Goal: Task Accomplishment & Management: Use online tool/utility

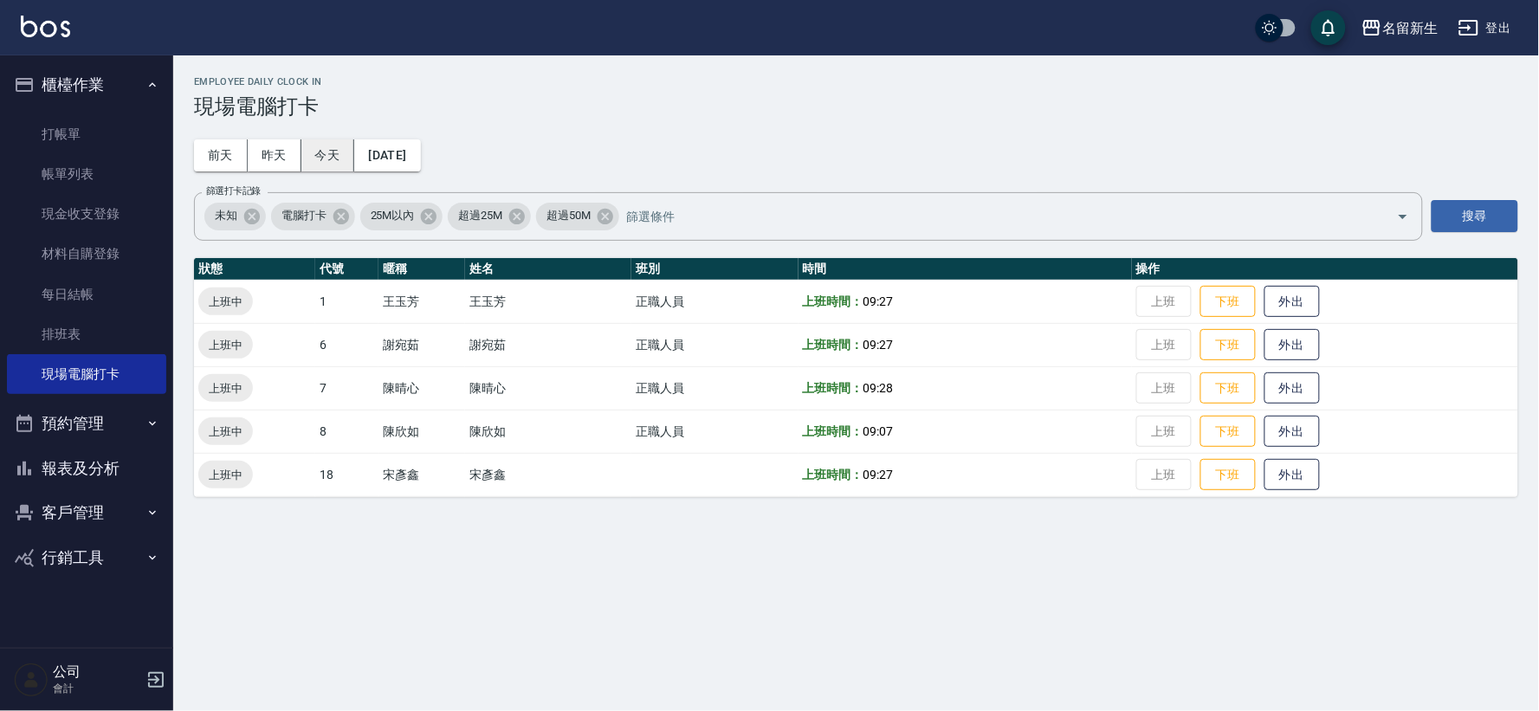
click at [353, 144] on button "今天" at bounding box center [328, 155] width 54 height 32
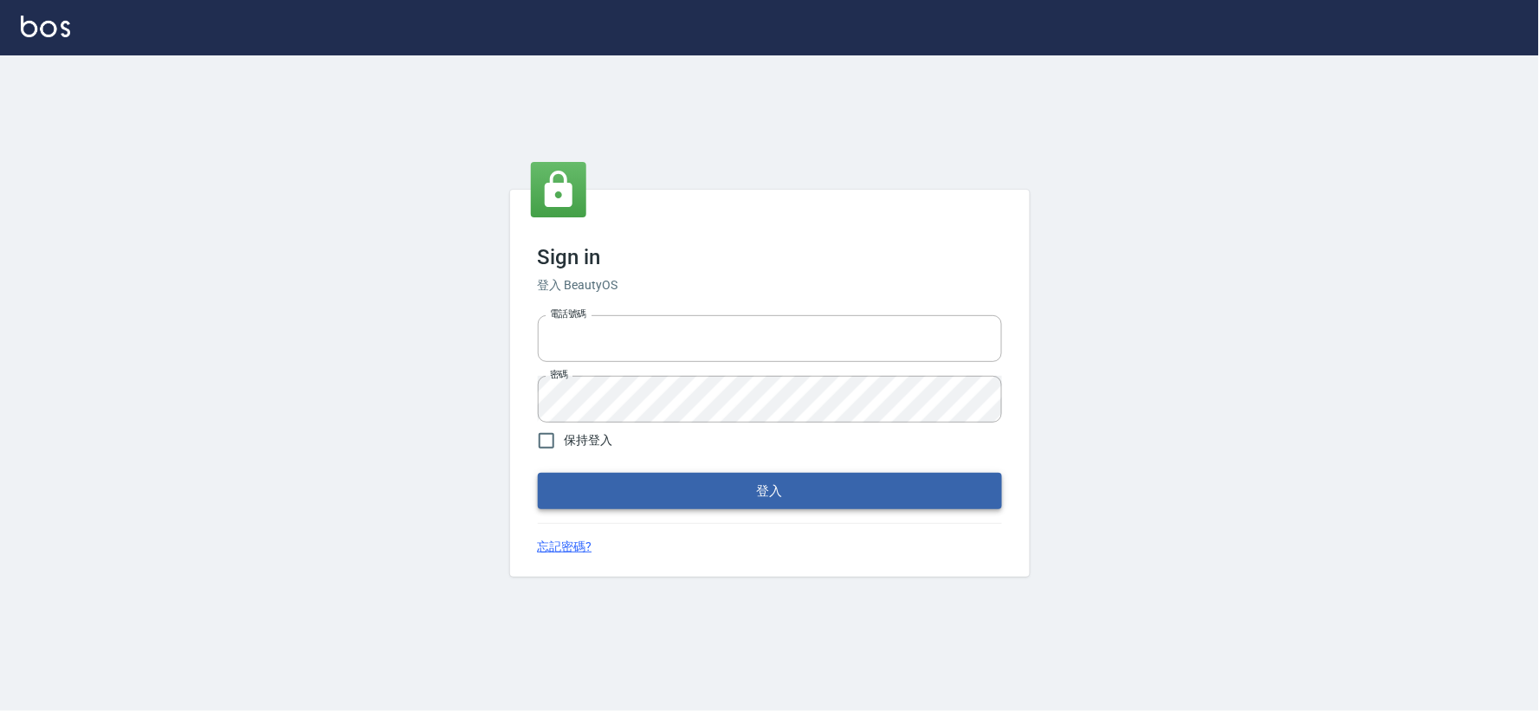
type input "032806709"
click at [778, 495] on button "登入" at bounding box center [770, 491] width 464 height 36
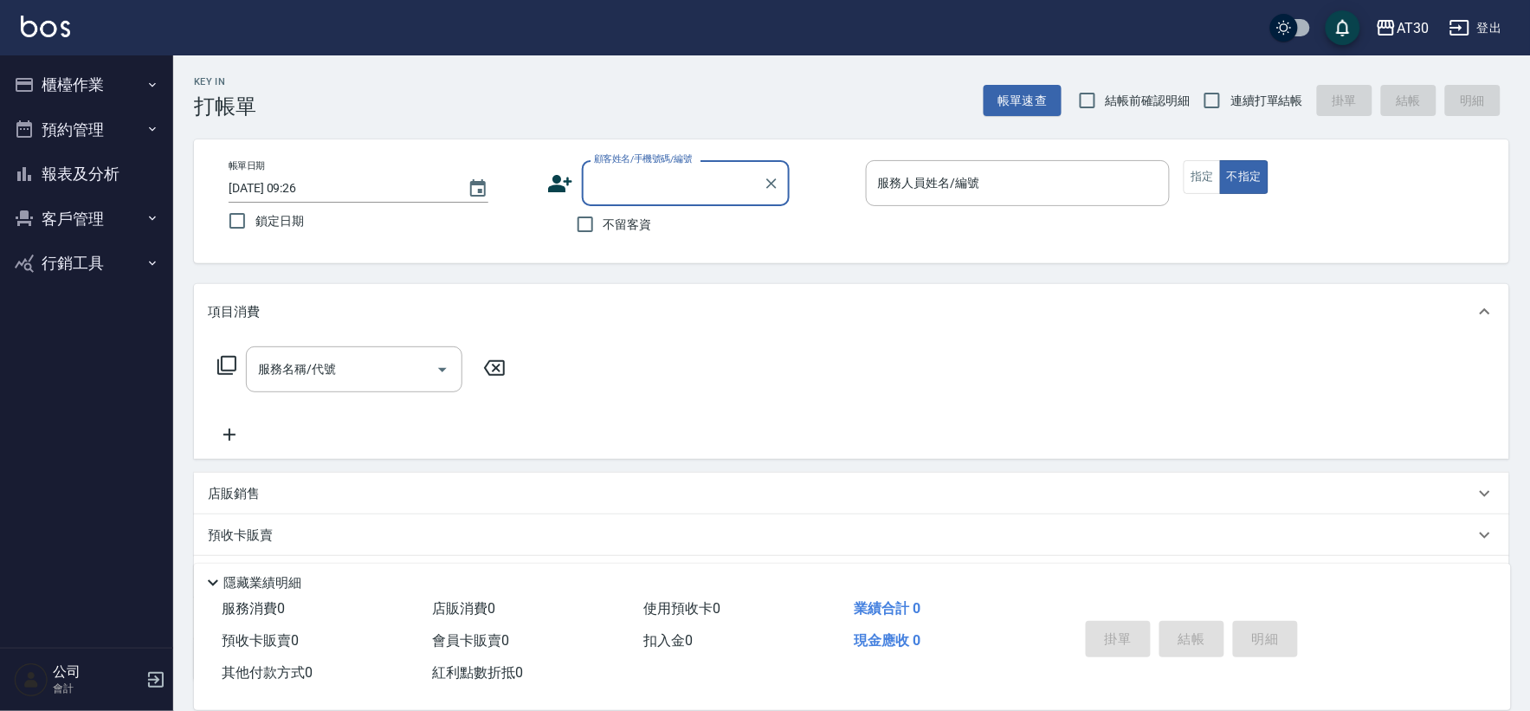
click at [153, 73] on button "櫃檯作業" at bounding box center [86, 84] width 159 height 45
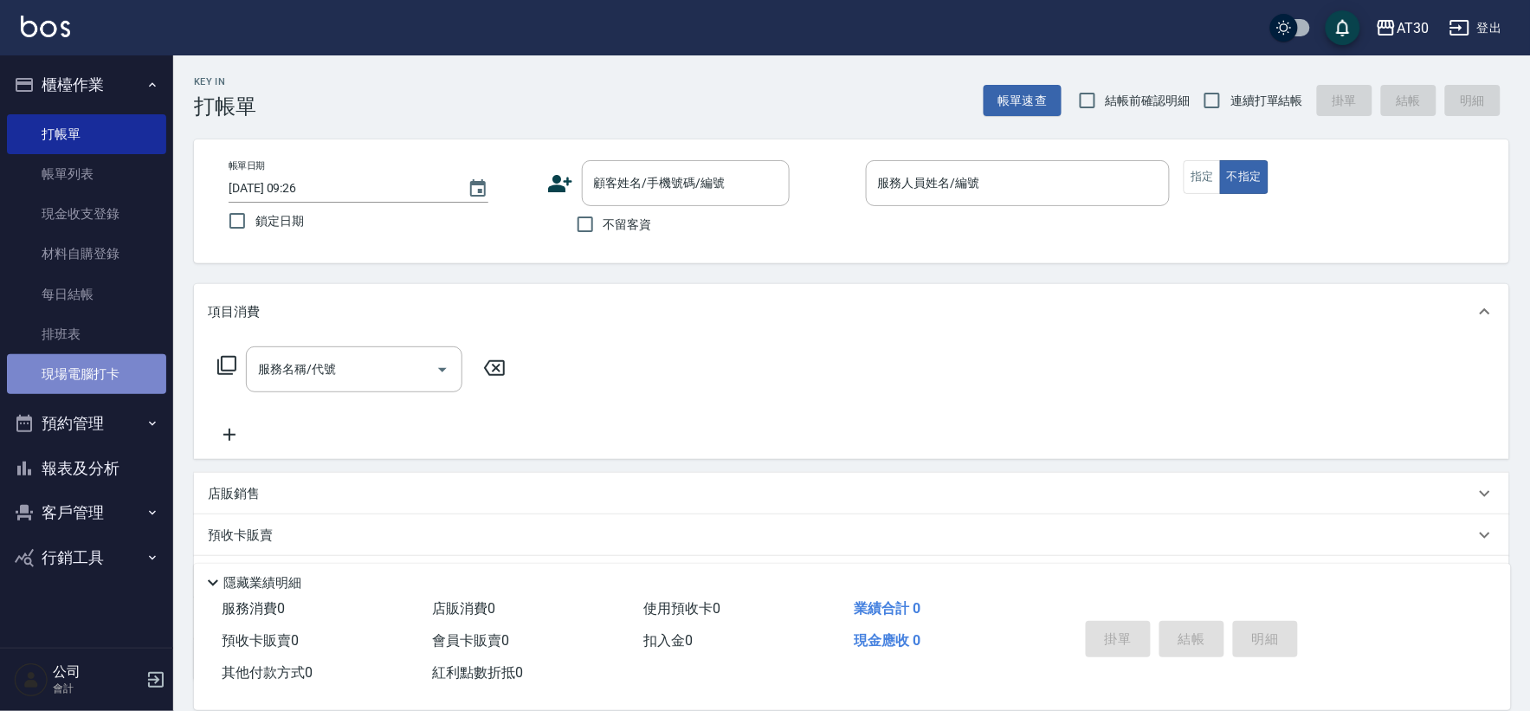
click at [114, 367] on link "現場電腦打卡" at bounding box center [86, 374] width 159 height 40
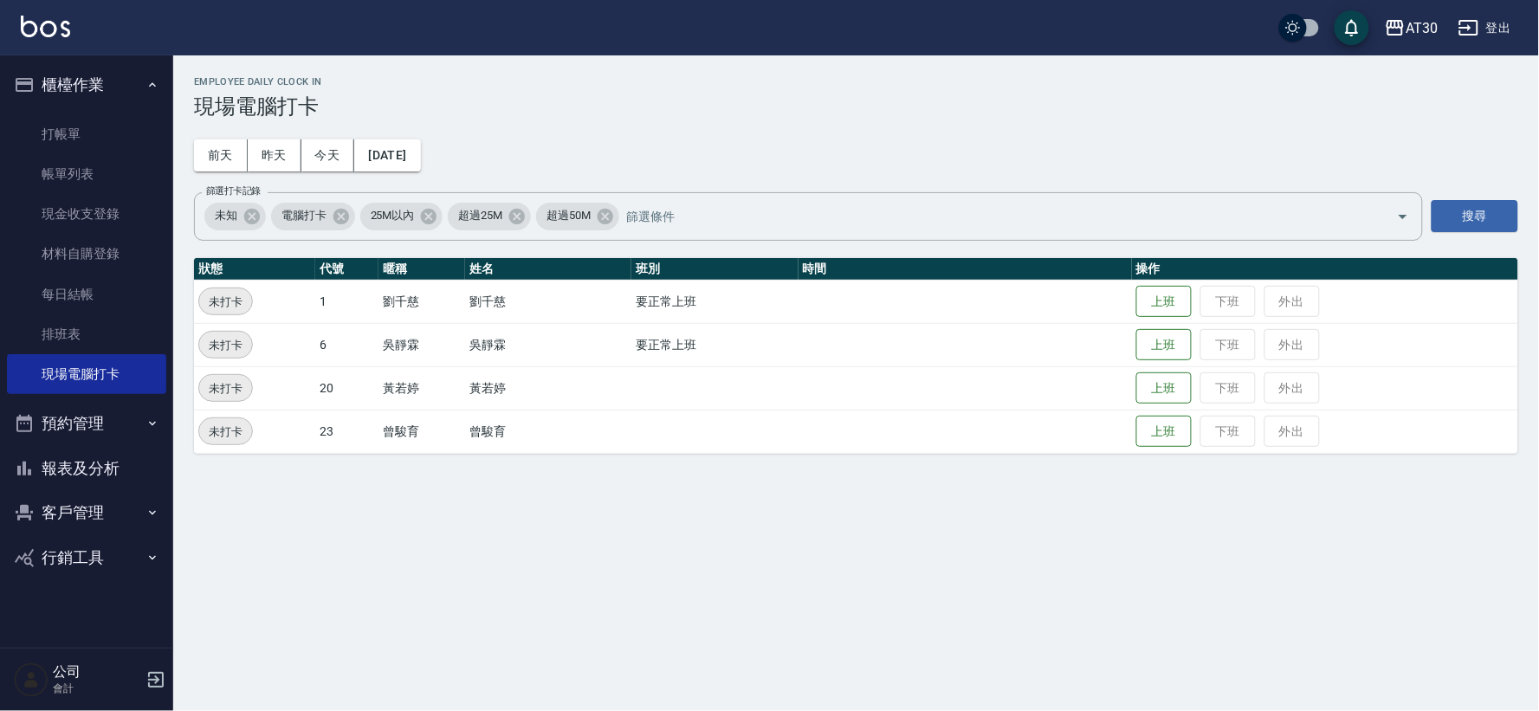
click at [1490, 28] on button "登出" at bounding box center [1485, 28] width 67 height 32
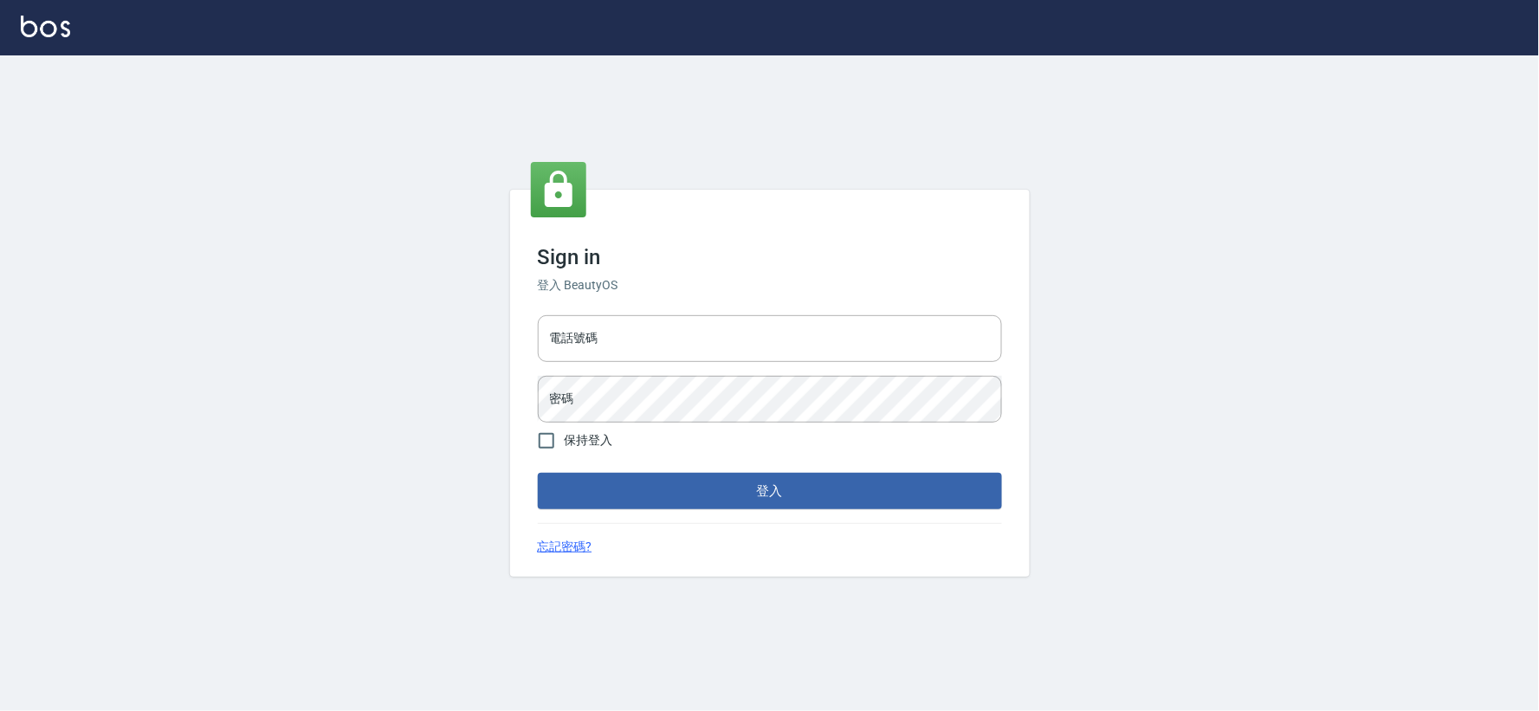
type input "032806709"
click at [691, 495] on button "登入" at bounding box center [770, 491] width 464 height 36
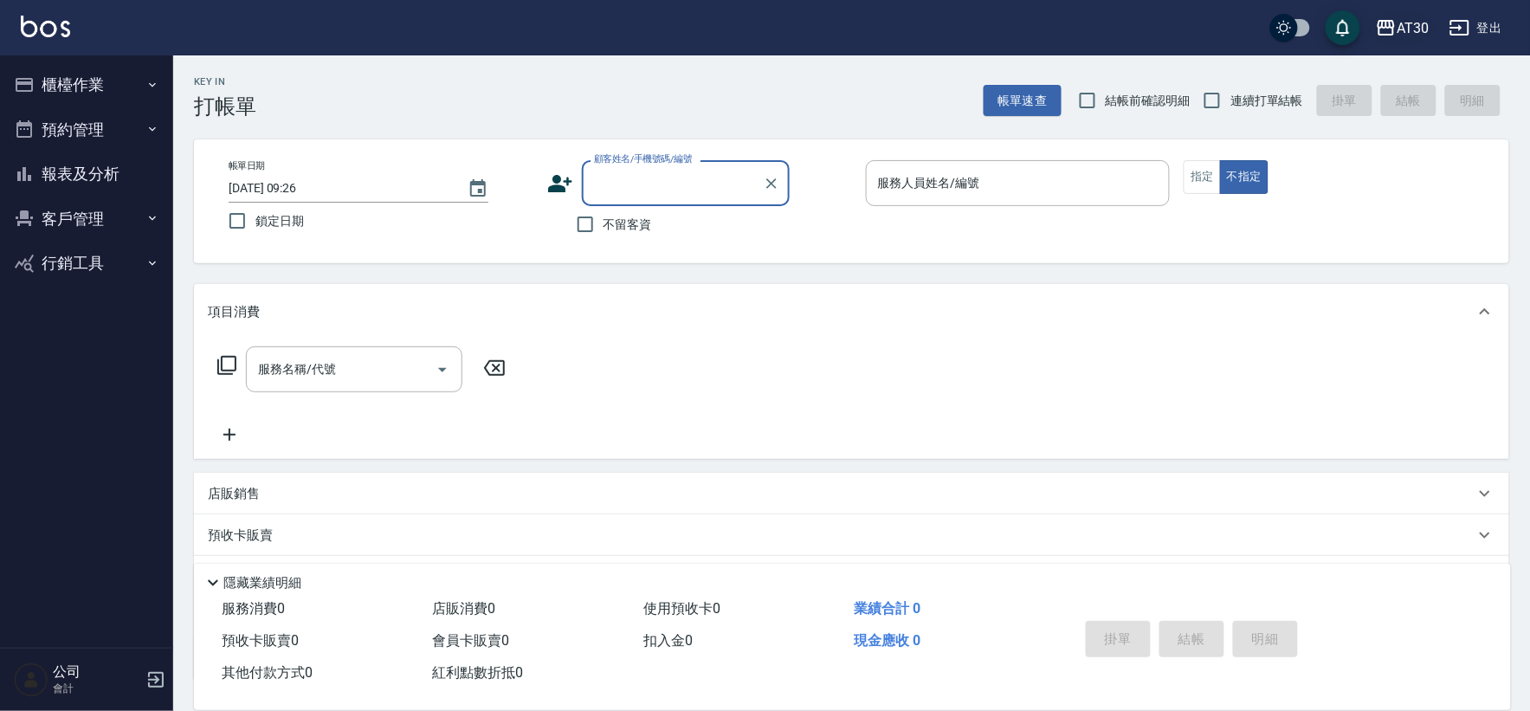
click at [1401, 19] on div "AT30" at bounding box center [1413, 28] width 32 height 22
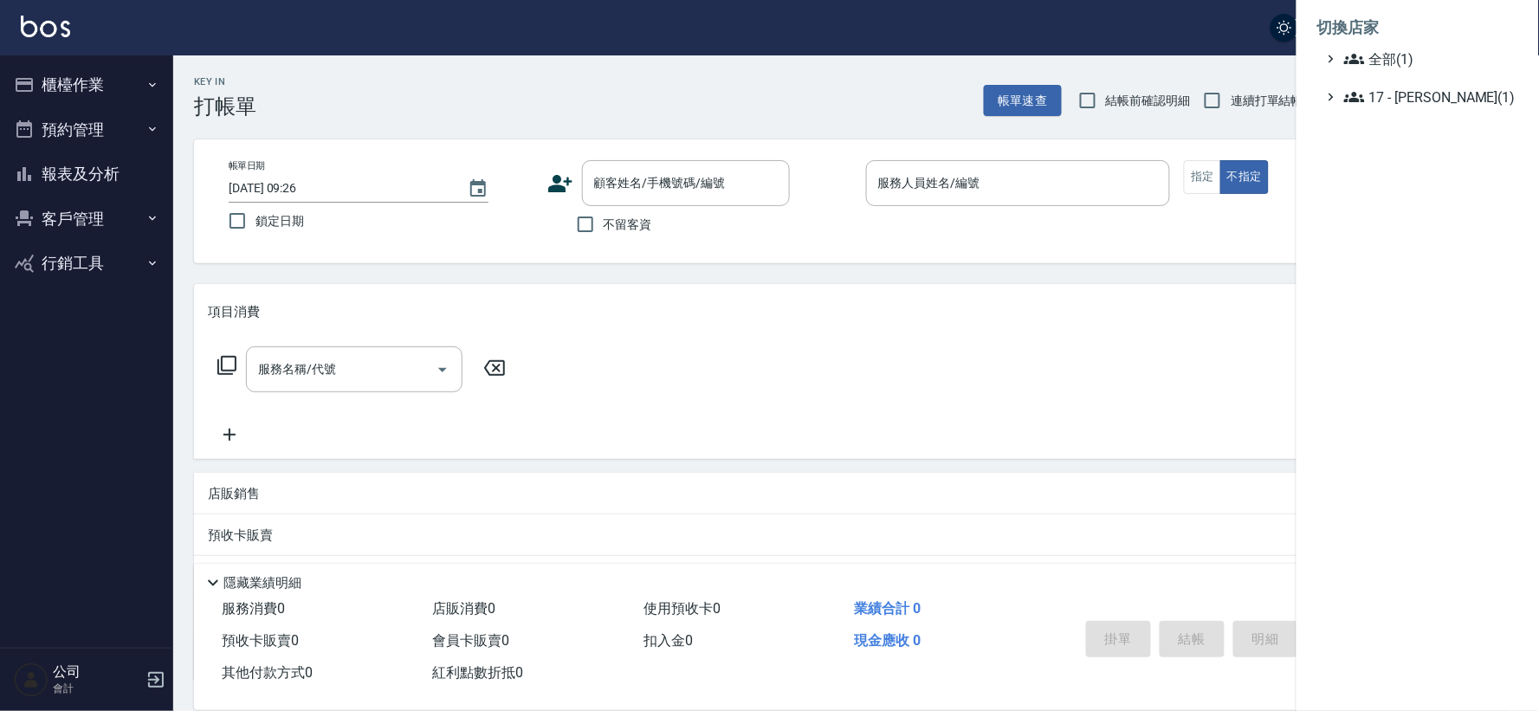
click at [1364, 26] on li "切換店家" at bounding box center [1417, 28] width 201 height 42
click at [1224, 29] on div at bounding box center [769, 355] width 1539 height 711
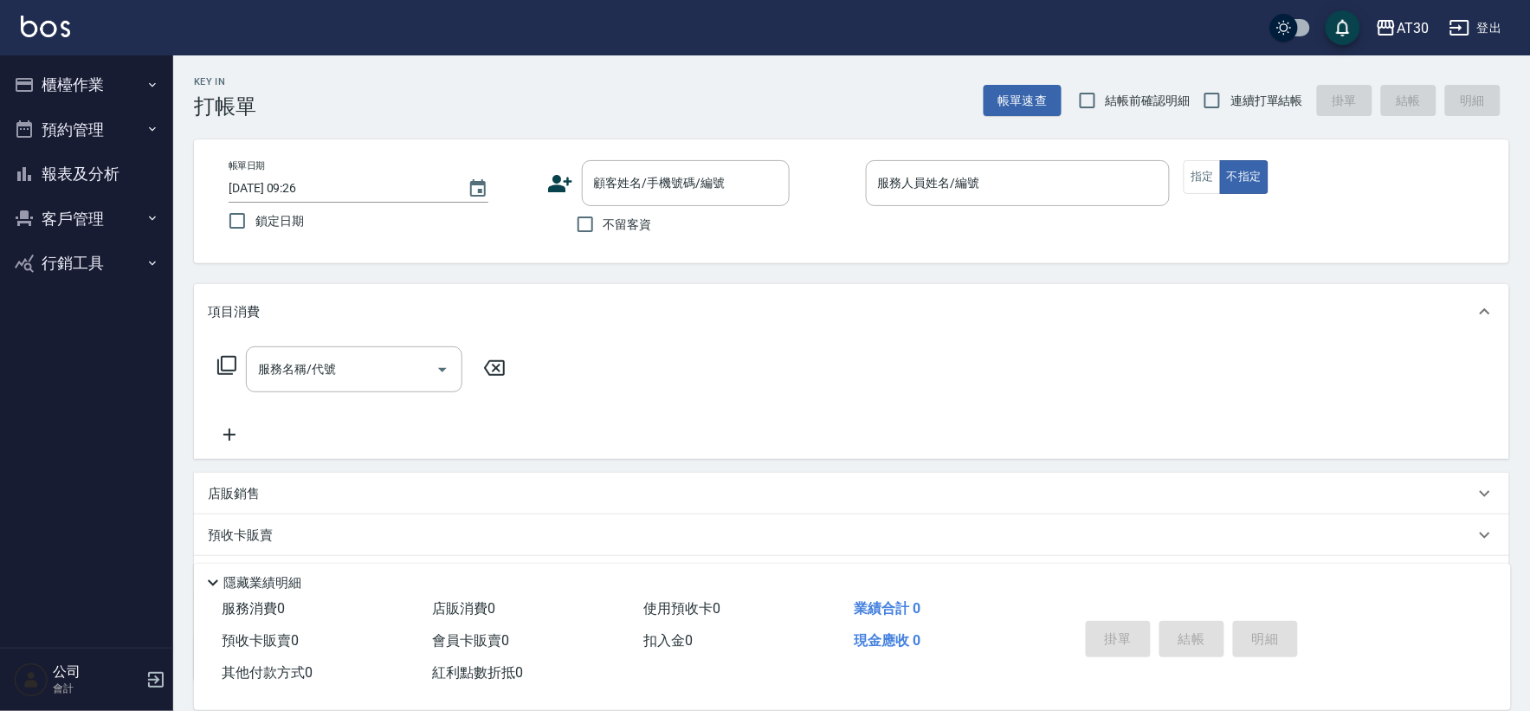
click at [1474, 20] on button "登出" at bounding box center [1476, 28] width 67 height 32
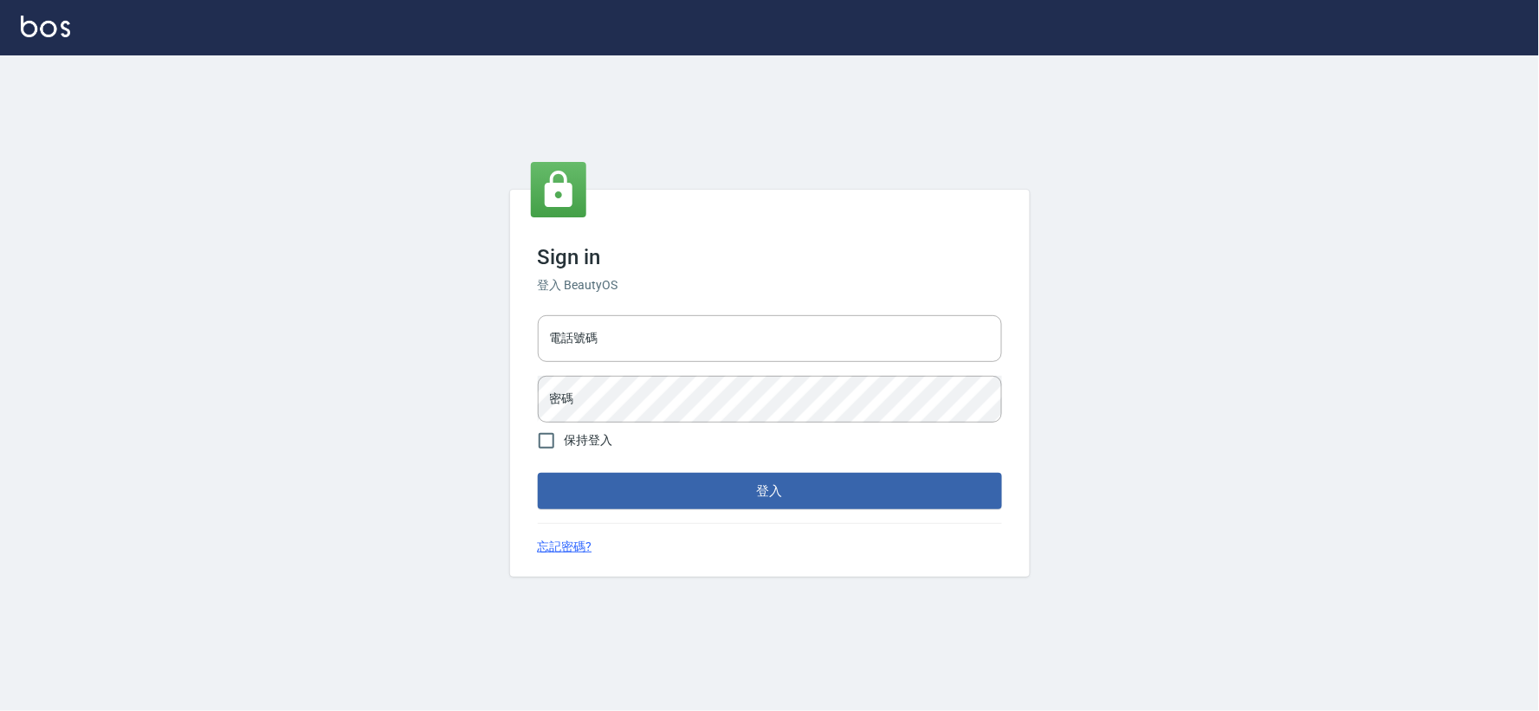
type input "032806709"
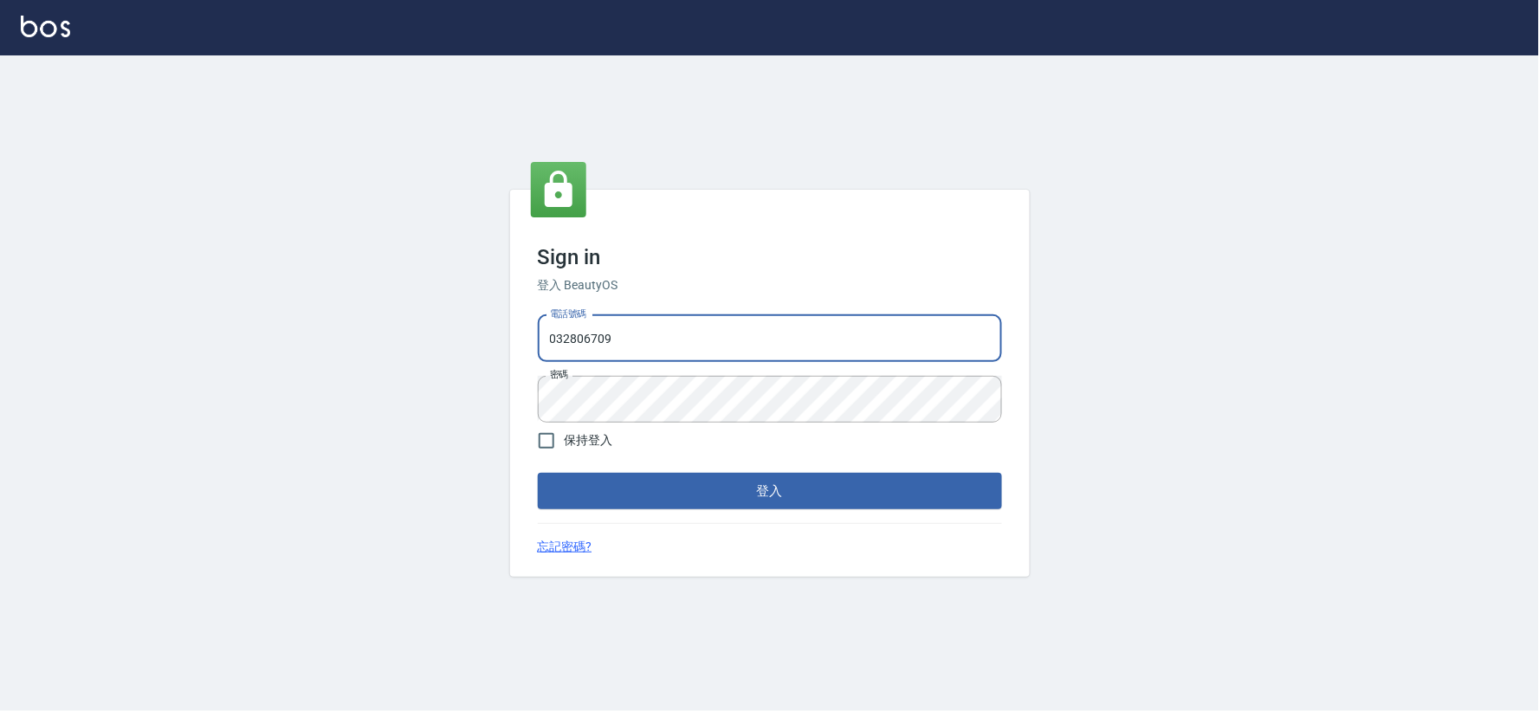
drag, startPoint x: 0, startPoint y: 0, endPoint x: 647, endPoint y: 333, distance: 727.9
click at [647, 333] on input "032806709" at bounding box center [770, 338] width 464 height 47
type input "034258365"
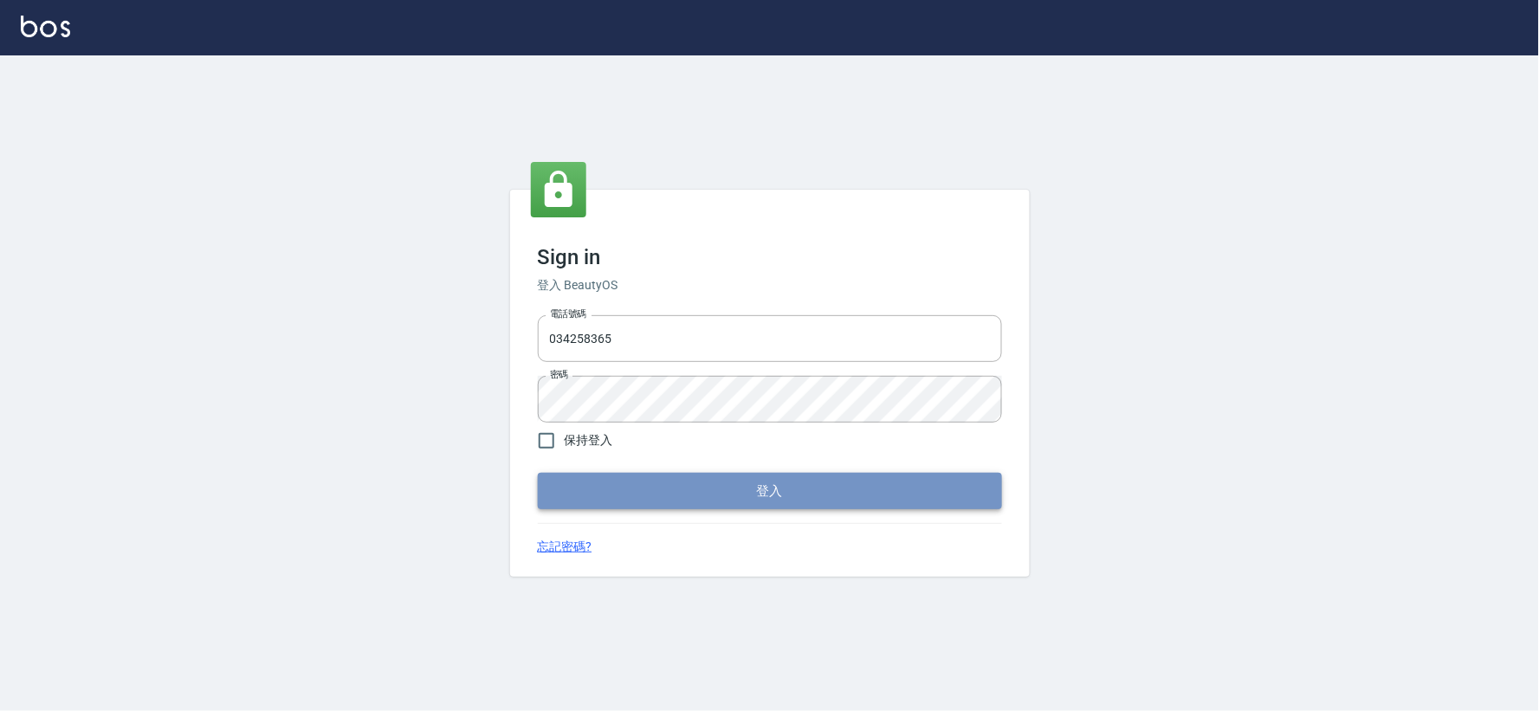
click at [728, 499] on button "登入" at bounding box center [770, 491] width 464 height 36
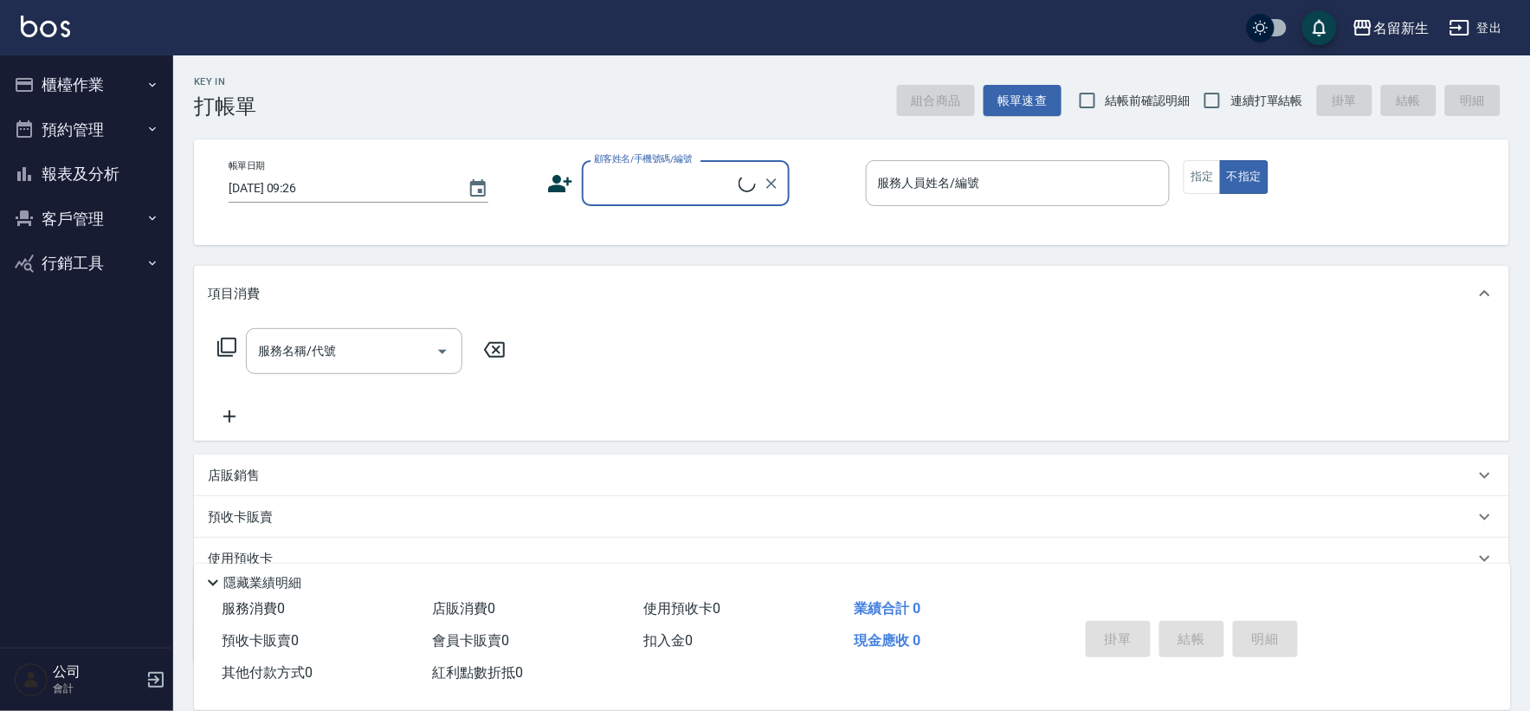
click at [98, 92] on button "櫃檯作業" at bounding box center [86, 84] width 159 height 45
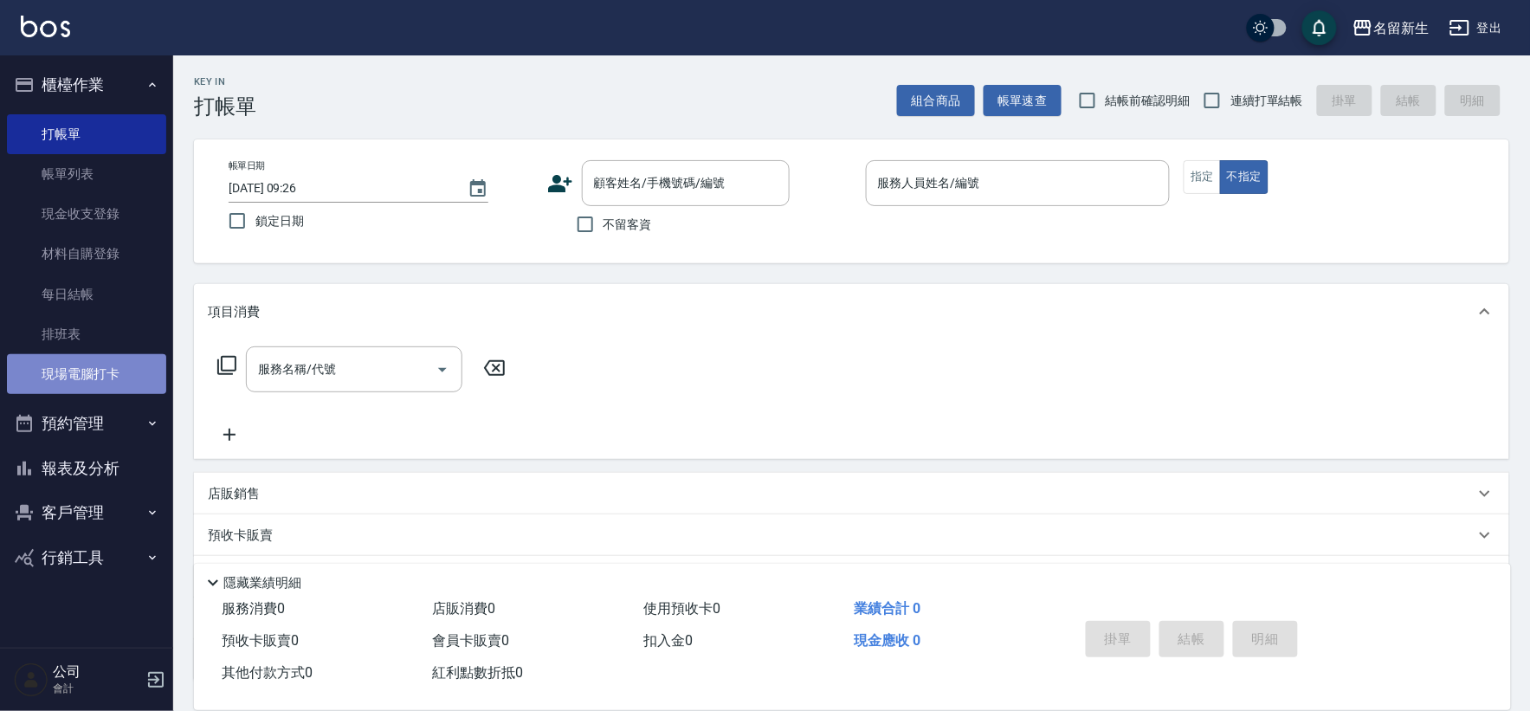
click at [132, 374] on link "現場電腦打卡" at bounding box center [86, 374] width 159 height 40
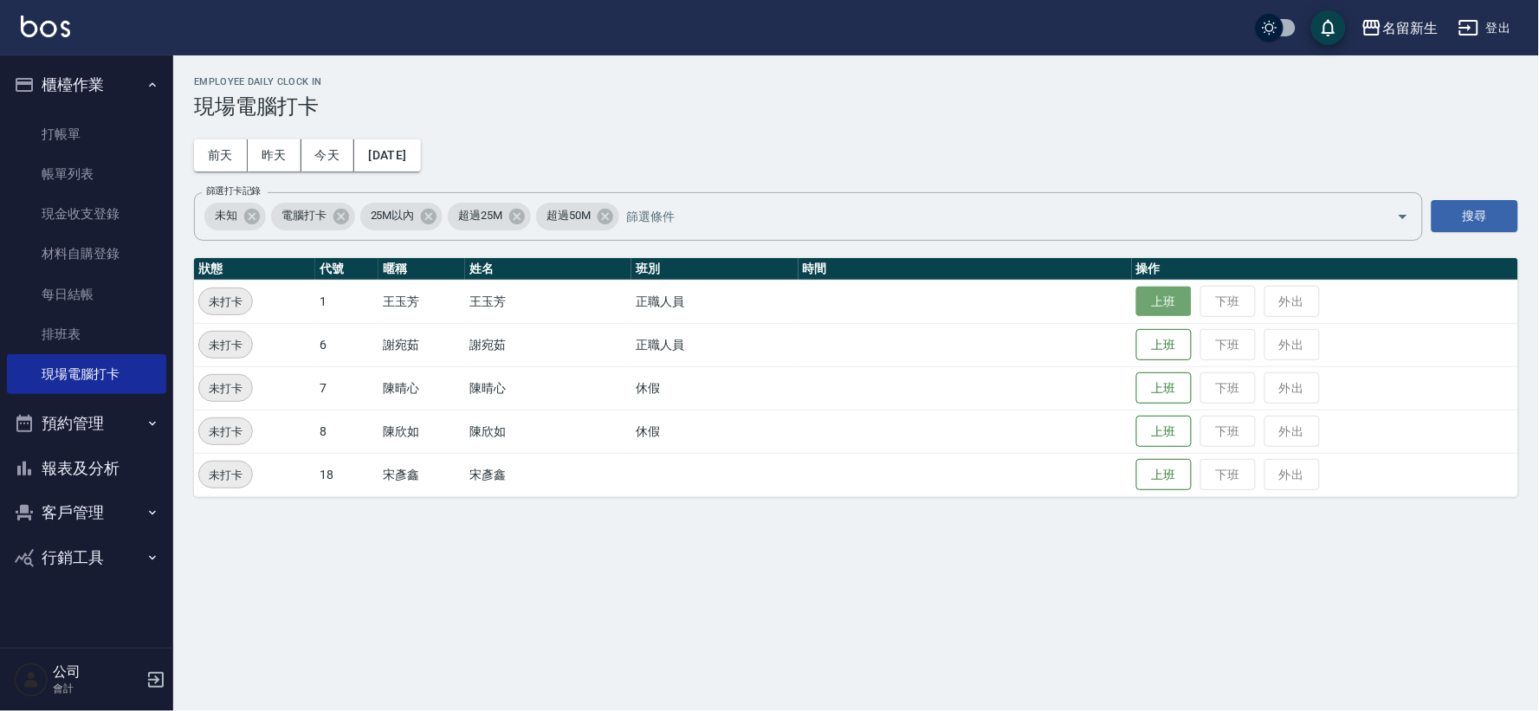
click at [1144, 303] on button "上班" at bounding box center [1163, 302] width 55 height 30
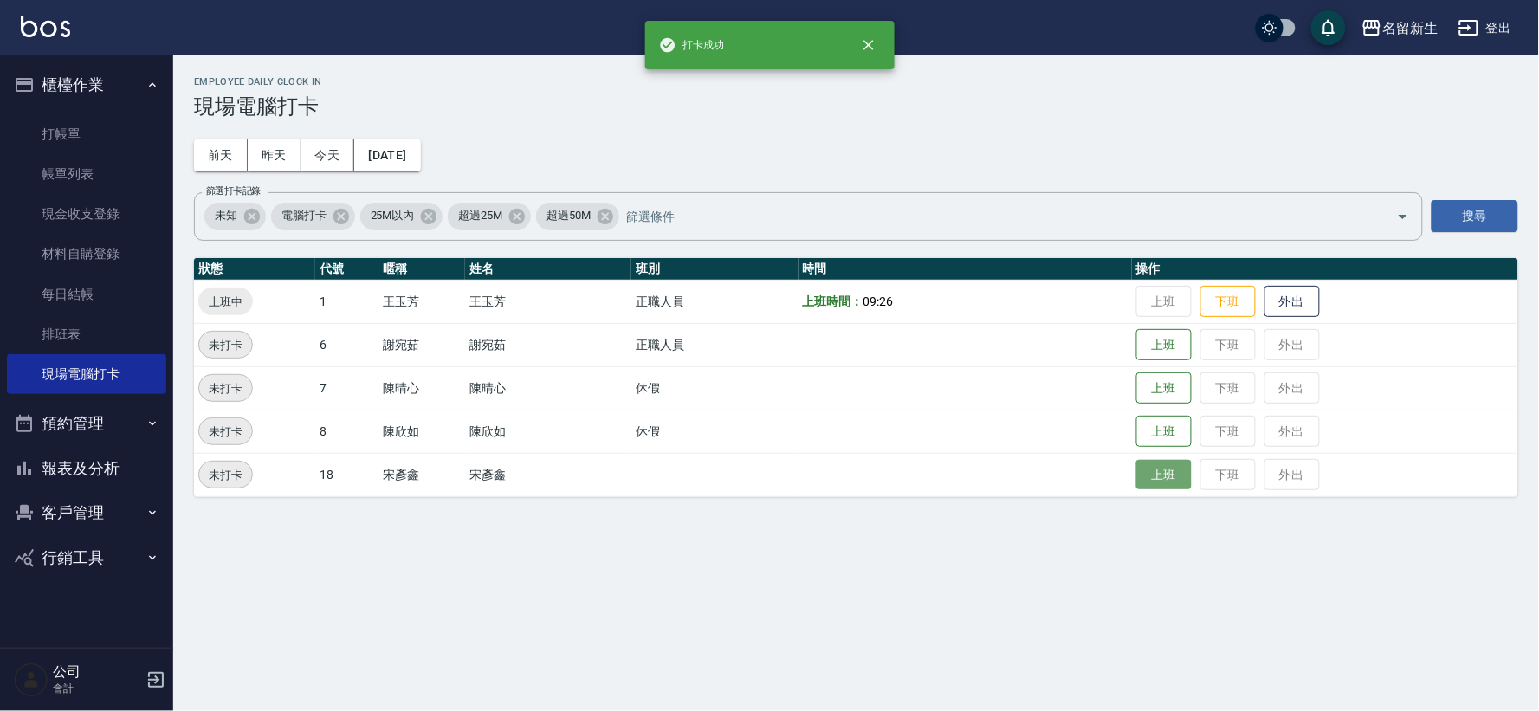
click at [1183, 480] on button "上班" at bounding box center [1163, 475] width 55 height 30
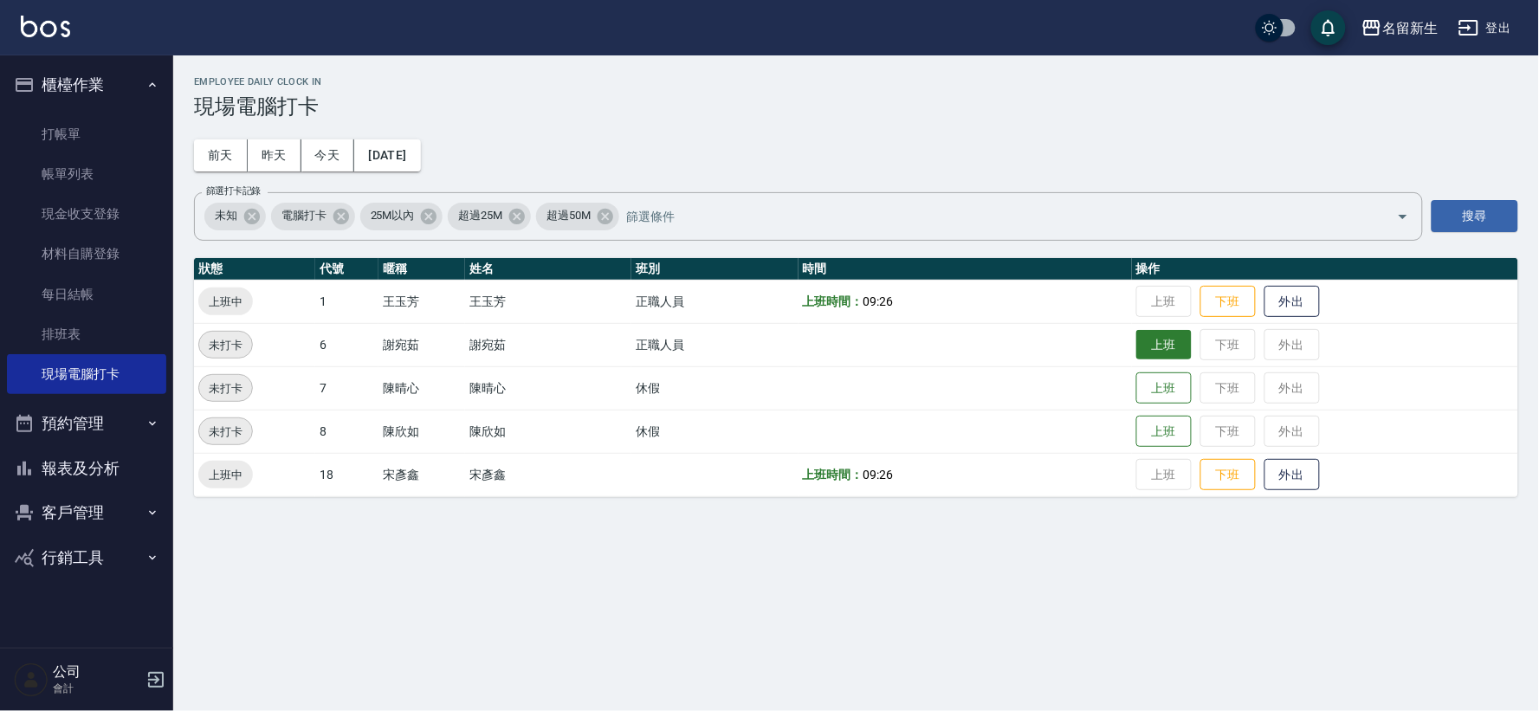
click at [1174, 349] on button "上班" at bounding box center [1163, 345] width 55 height 30
